Goal: Task Accomplishment & Management: Use online tool/utility

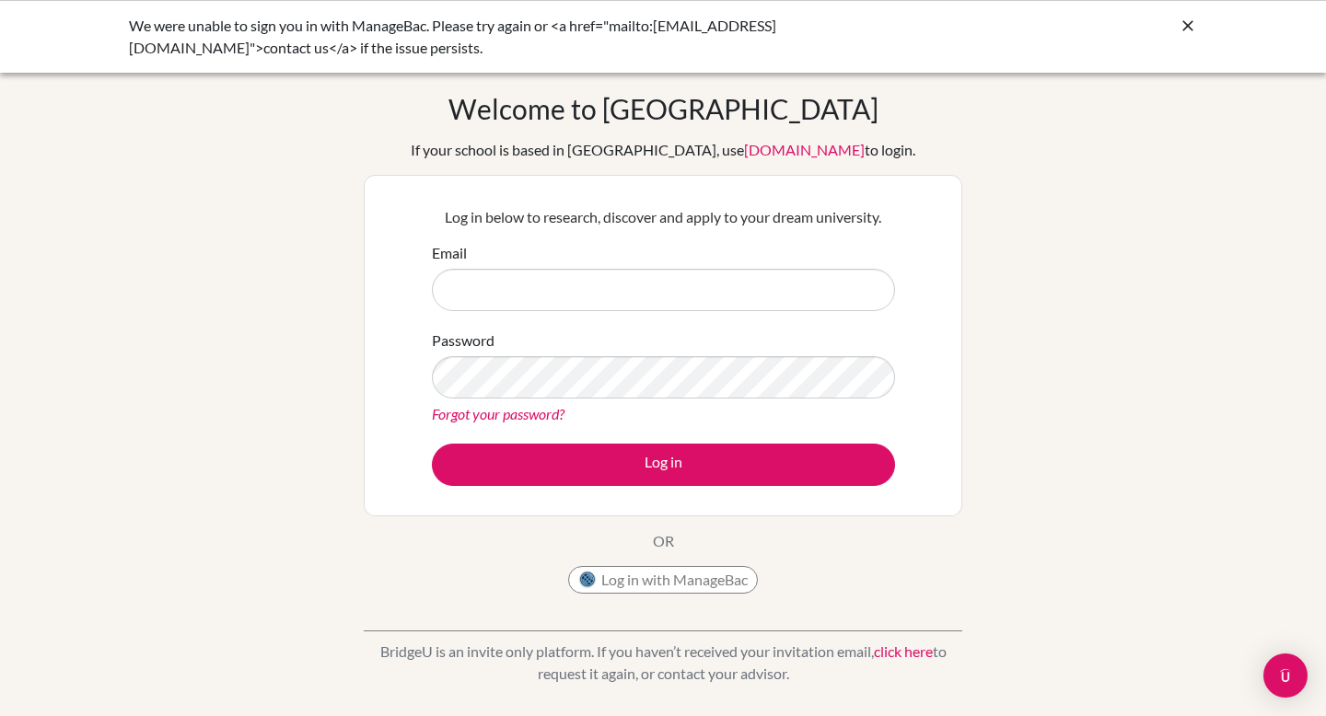
click at [1187, 29] on icon at bounding box center [1187, 26] width 18 height 18
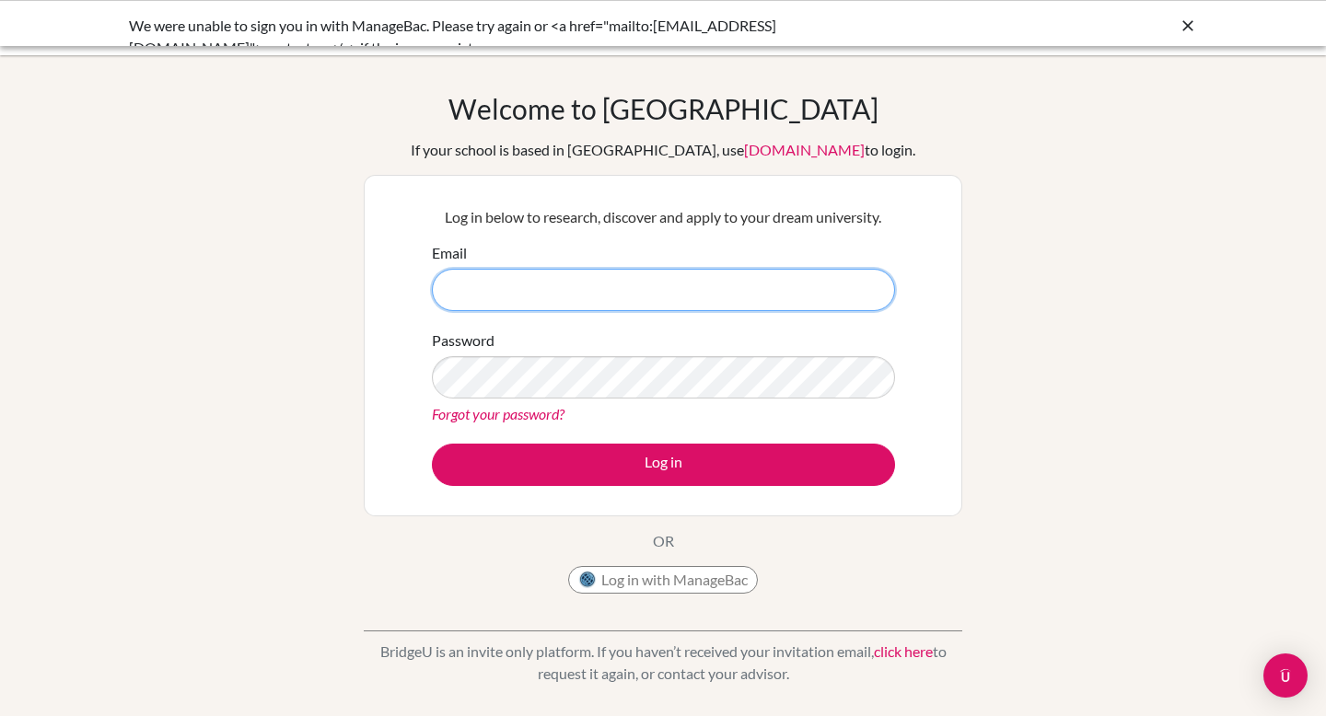
click at [577, 285] on input "Email" at bounding box center [663, 290] width 463 height 42
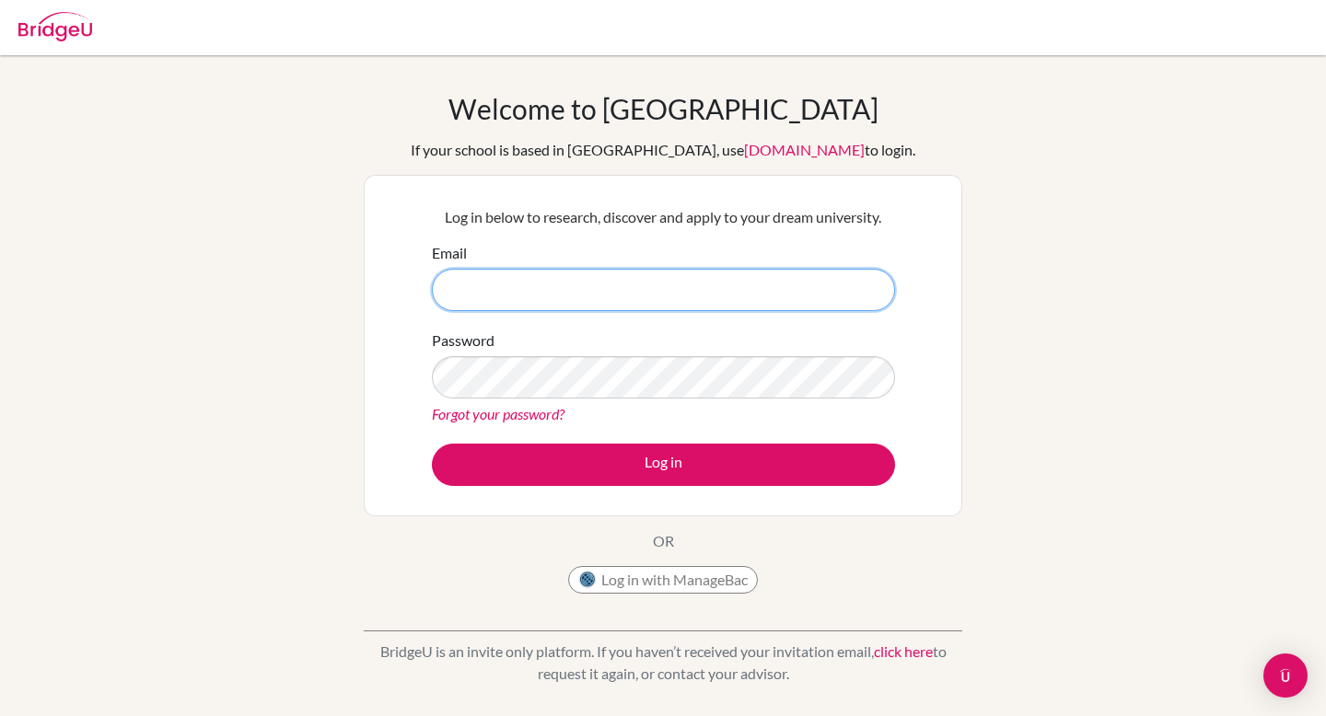
type input "[EMAIL_ADDRESS][DOMAIN_NAME]"
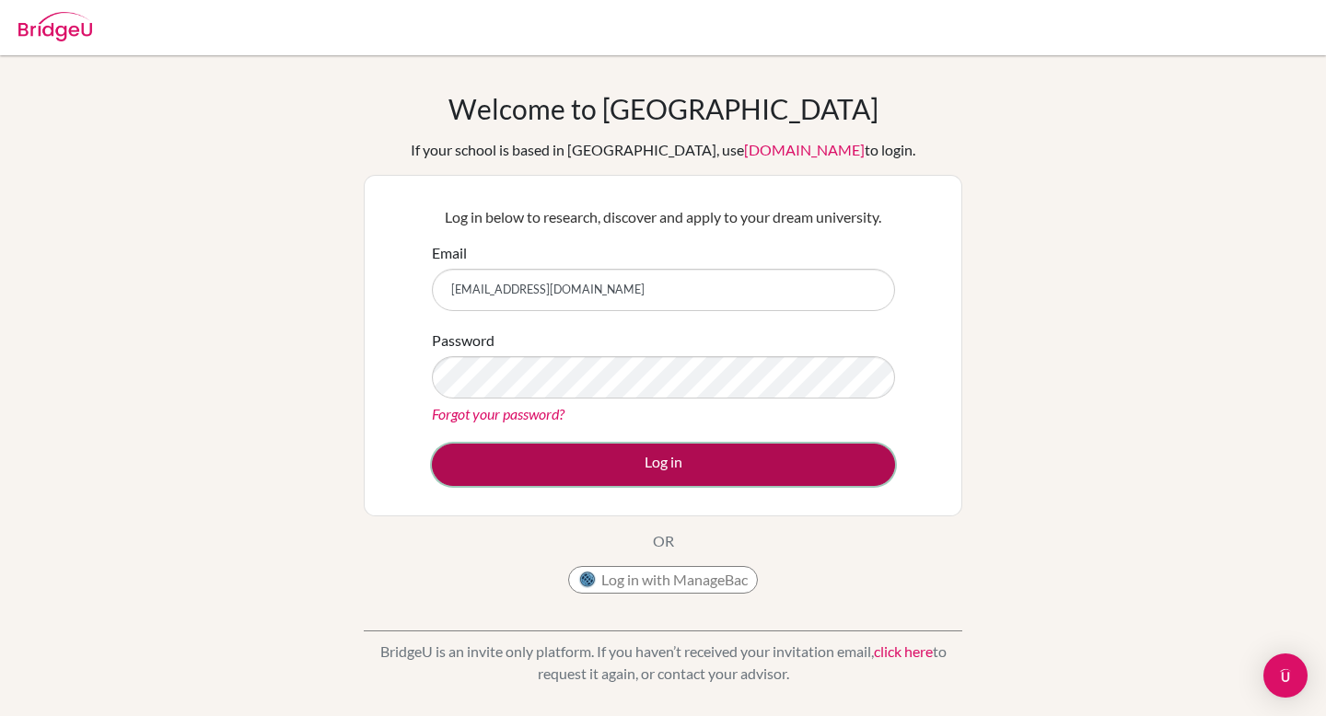
click at [679, 464] on button "Log in" at bounding box center [663, 465] width 463 height 42
